Goal: Task Accomplishment & Management: Use online tool/utility

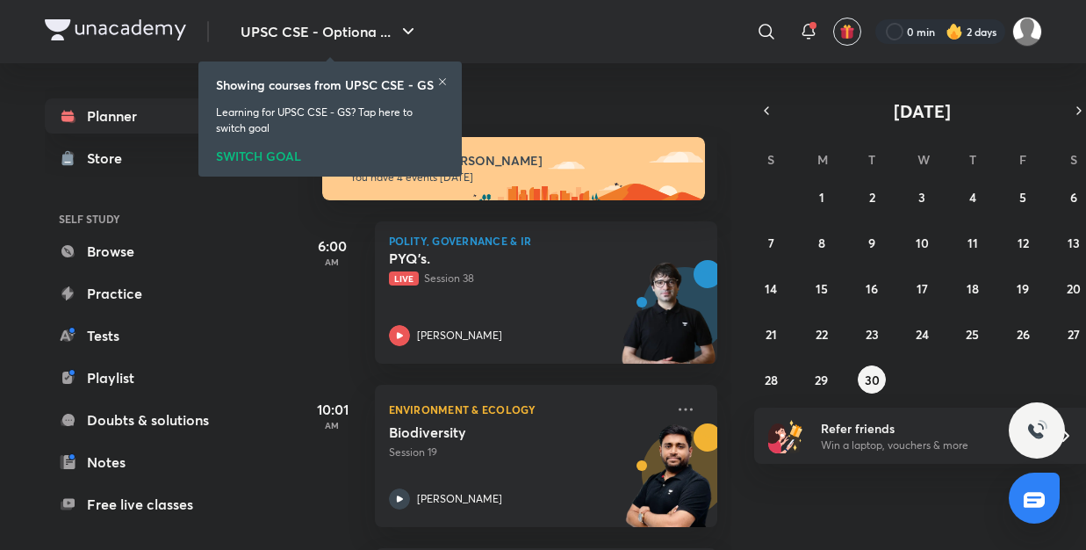
click at [443, 77] on icon at bounding box center [442, 81] width 11 height 11
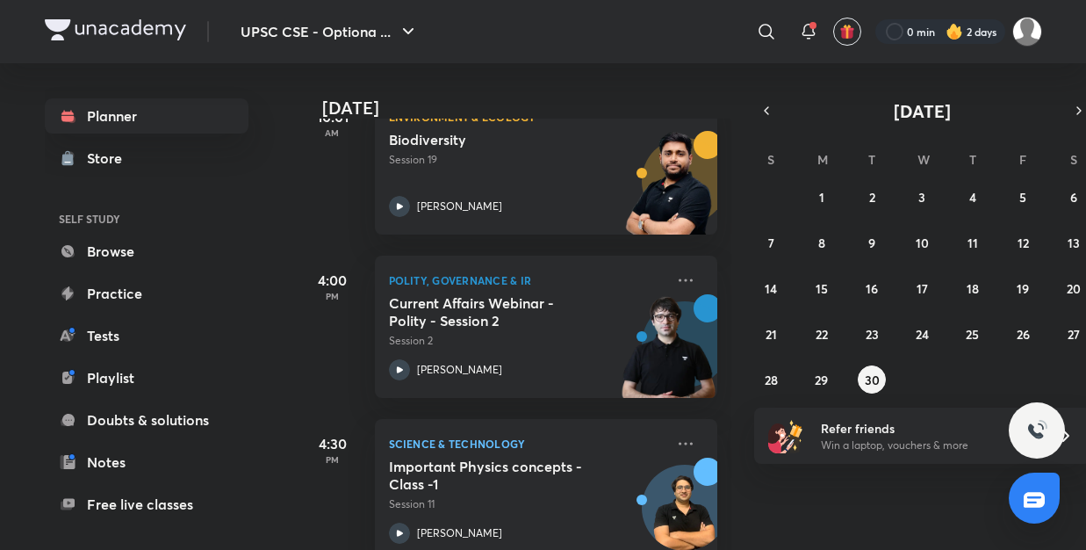
scroll to position [318, 0]
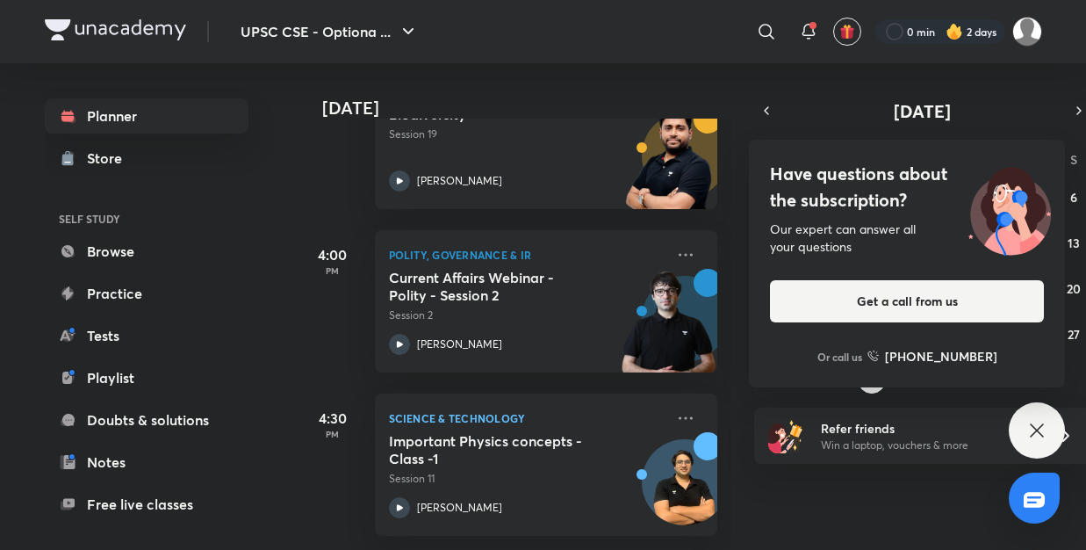
click at [1019, 433] on div "Have questions about the subscription? Our expert can answer all your questions…" at bounding box center [1037, 430] width 56 height 56
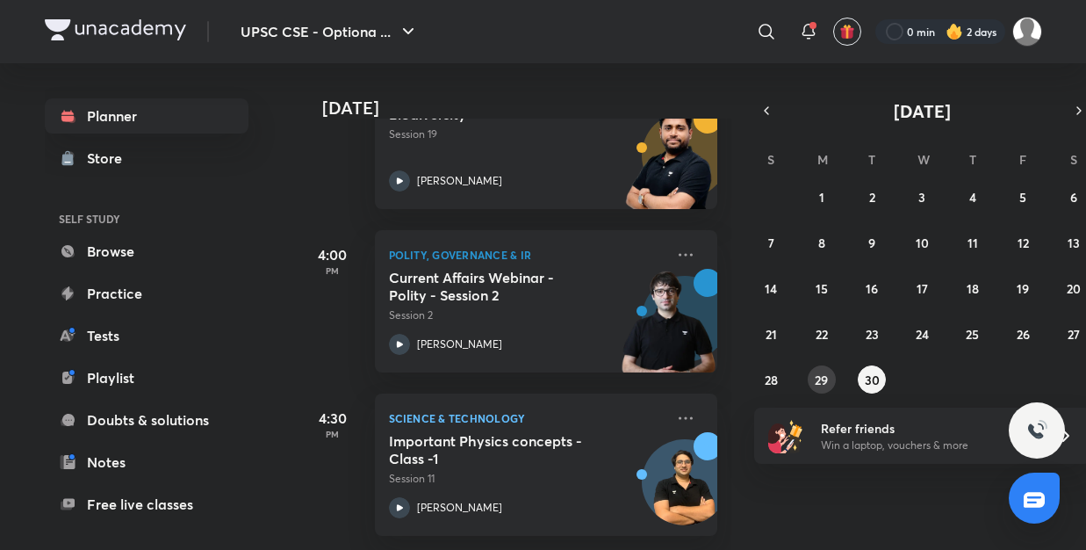
click at [830, 374] on button "29" at bounding box center [822, 379] width 28 height 28
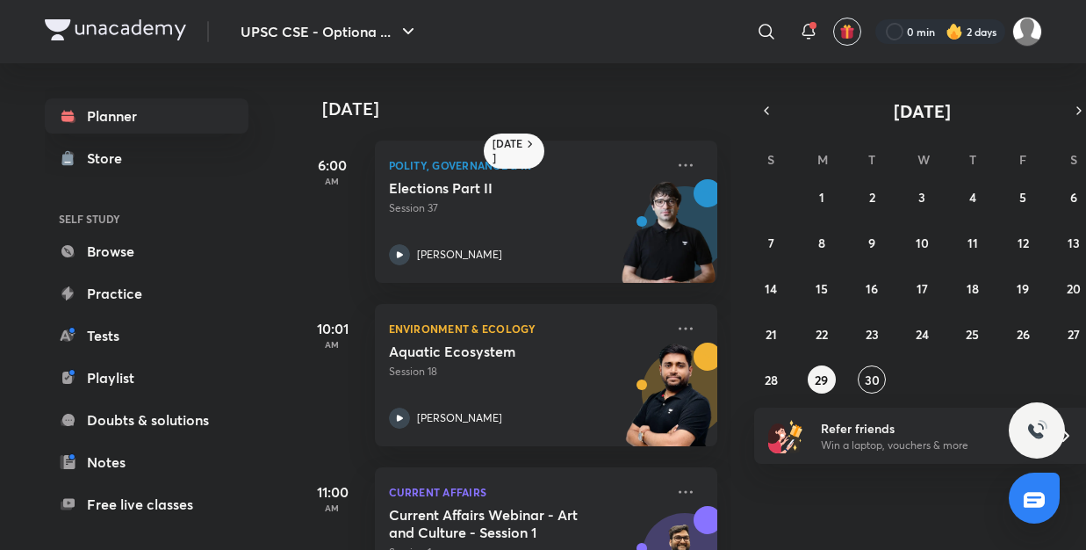
scroll to position [74, 0]
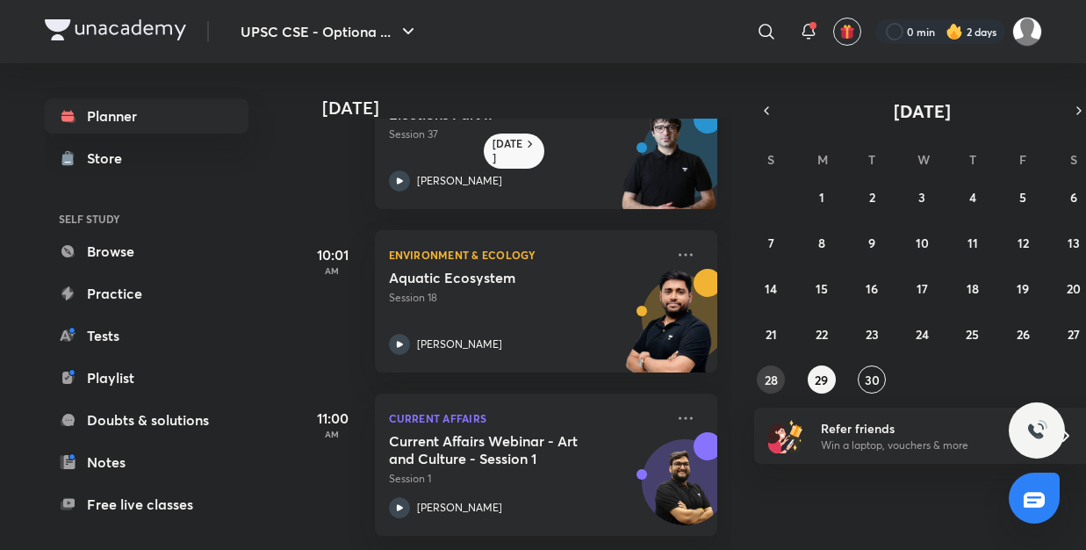
click at [768, 389] on button "28" at bounding box center [771, 379] width 28 height 28
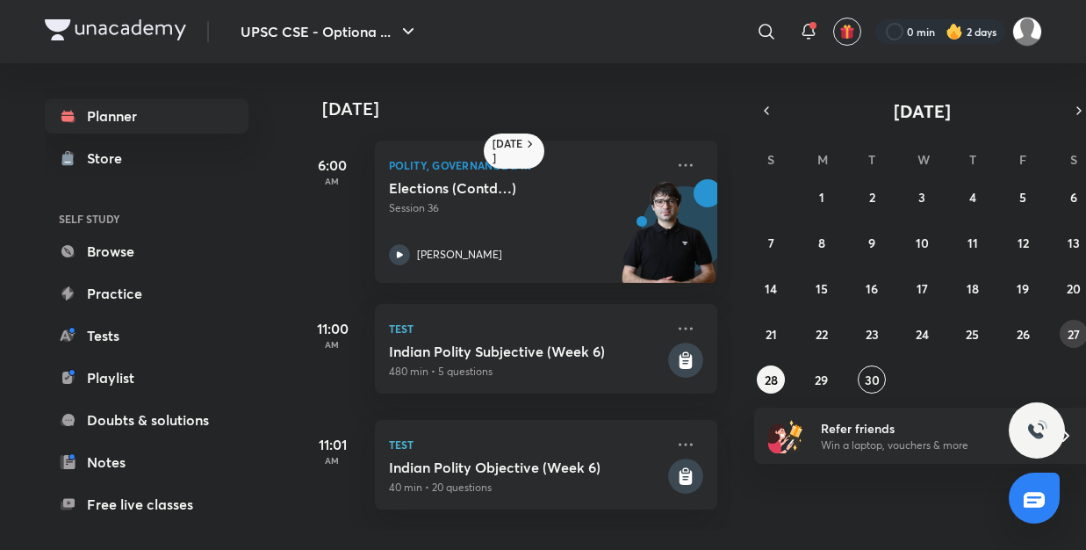
click at [1077, 330] on abbr "27" at bounding box center [1074, 334] width 12 height 17
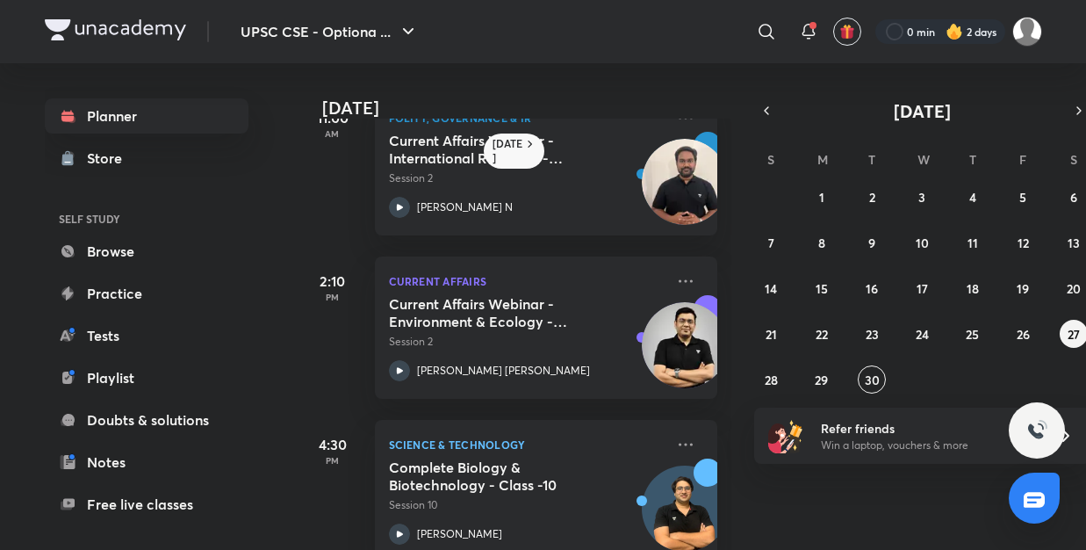
scroll to position [400, 0]
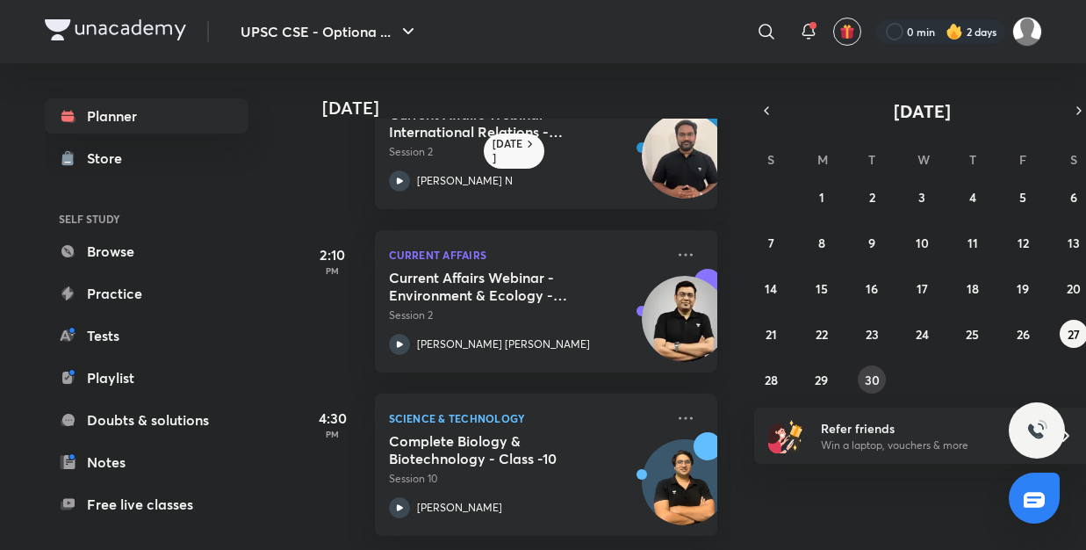
click at [881, 379] on button "30" at bounding box center [872, 379] width 28 height 28
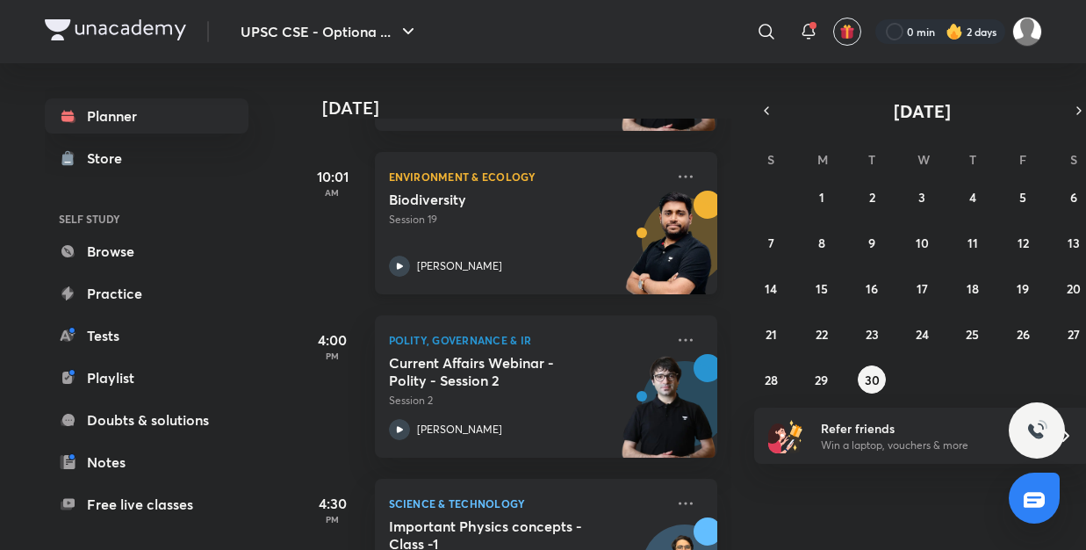
scroll to position [318, 0]
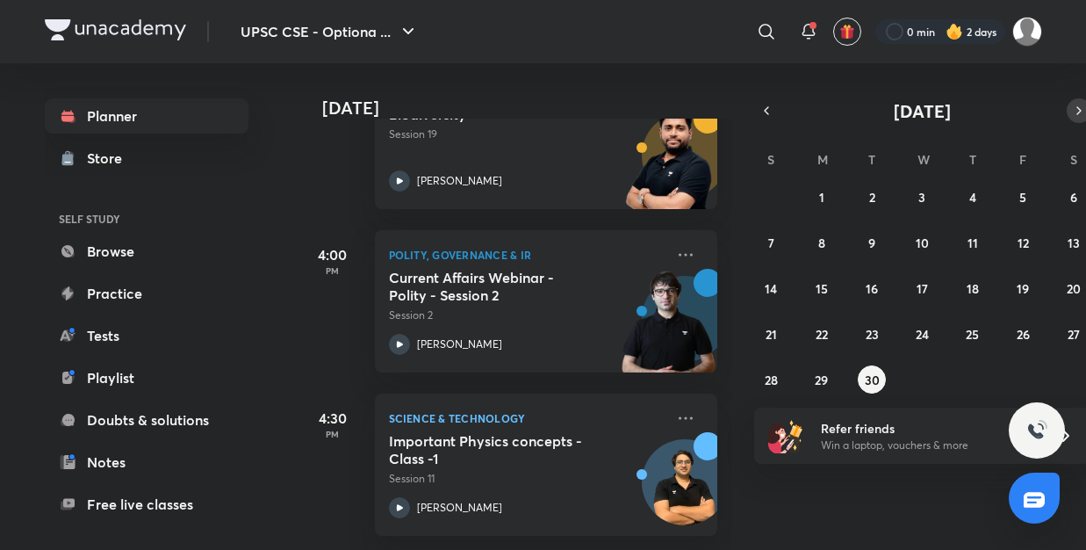
click at [1081, 116] on icon "button" at bounding box center [1079, 111] width 14 height 16
click at [934, 196] on button "1" at bounding box center [922, 197] width 28 height 28
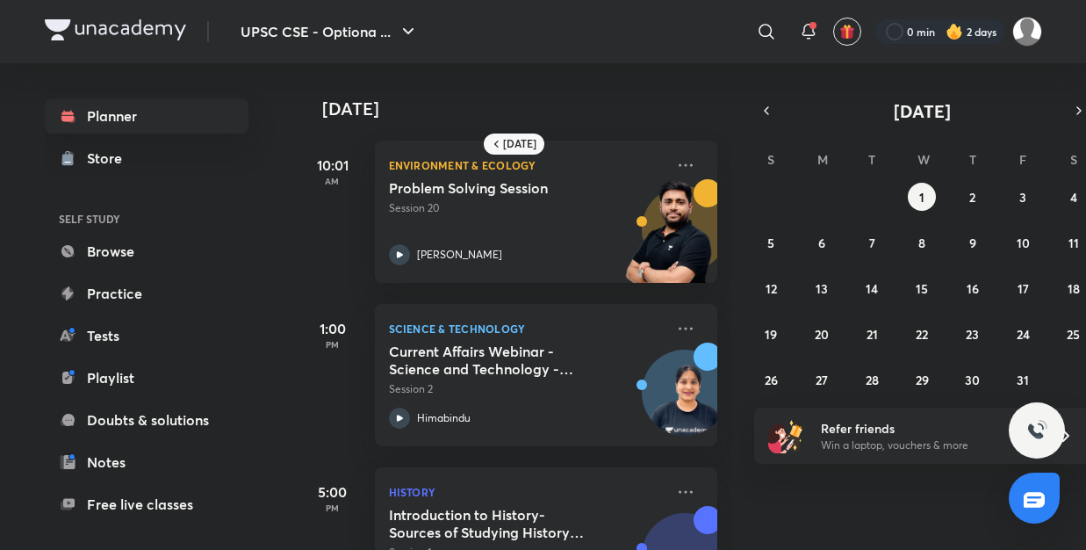
scroll to position [74, 0]
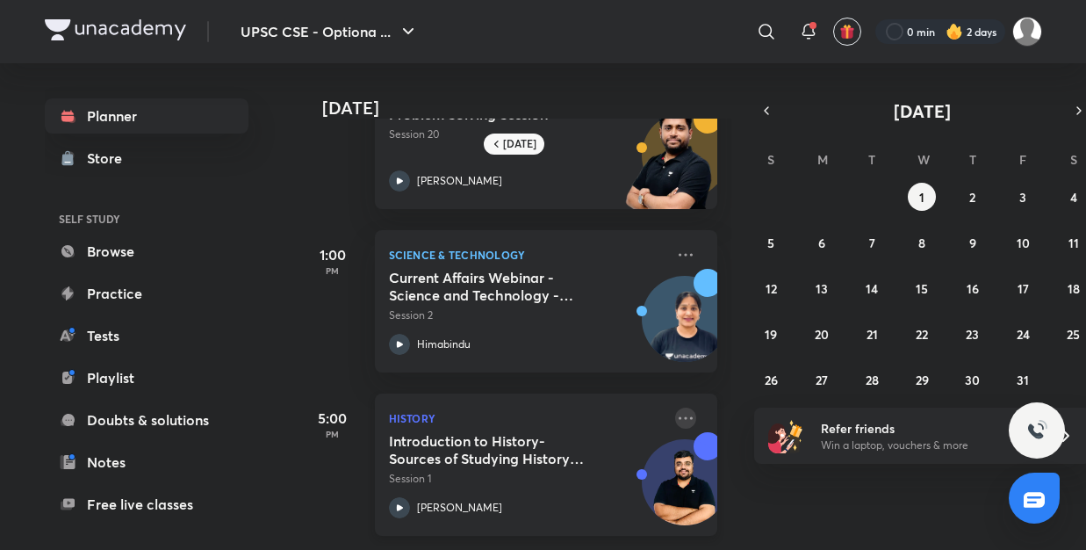
click at [689, 416] on icon at bounding box center [685, 418] width 21 height 21
